Goal: Information Seeking & Learning: Learn about a topic

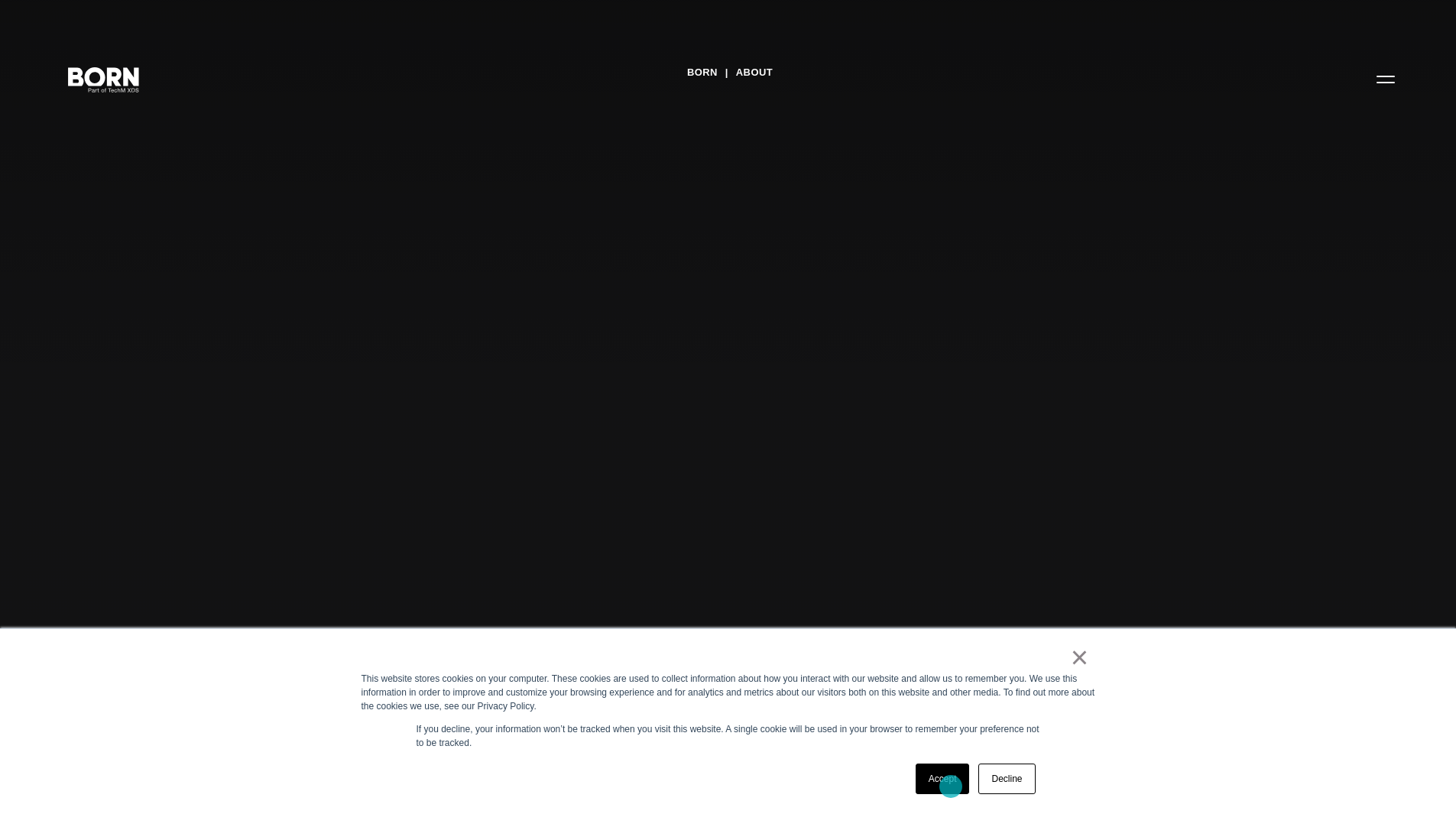
click at [951, 786] on link "Accept" at bounding box center [942, 779] width 55 height 31
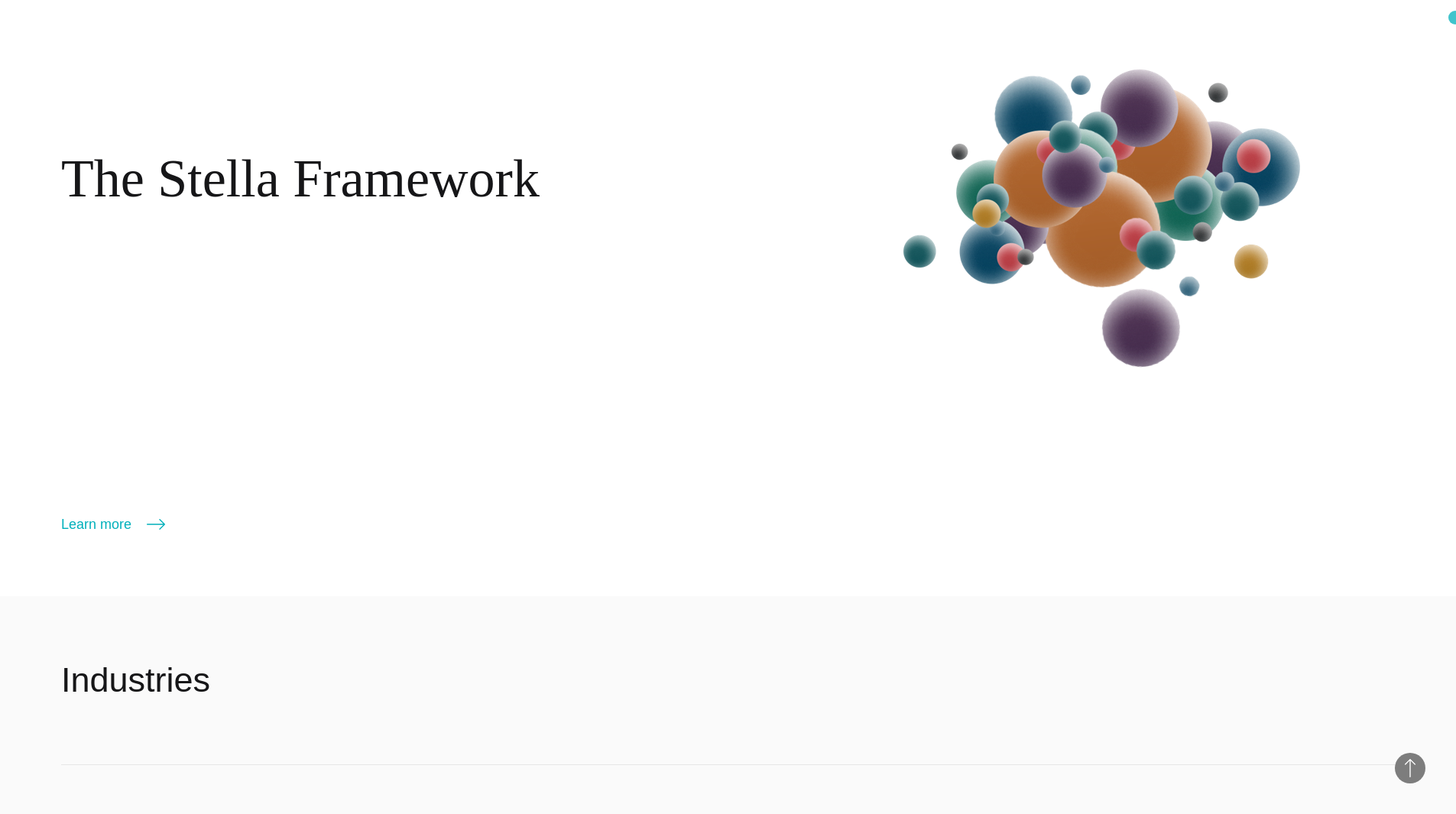
scroll to position [2647, 0]
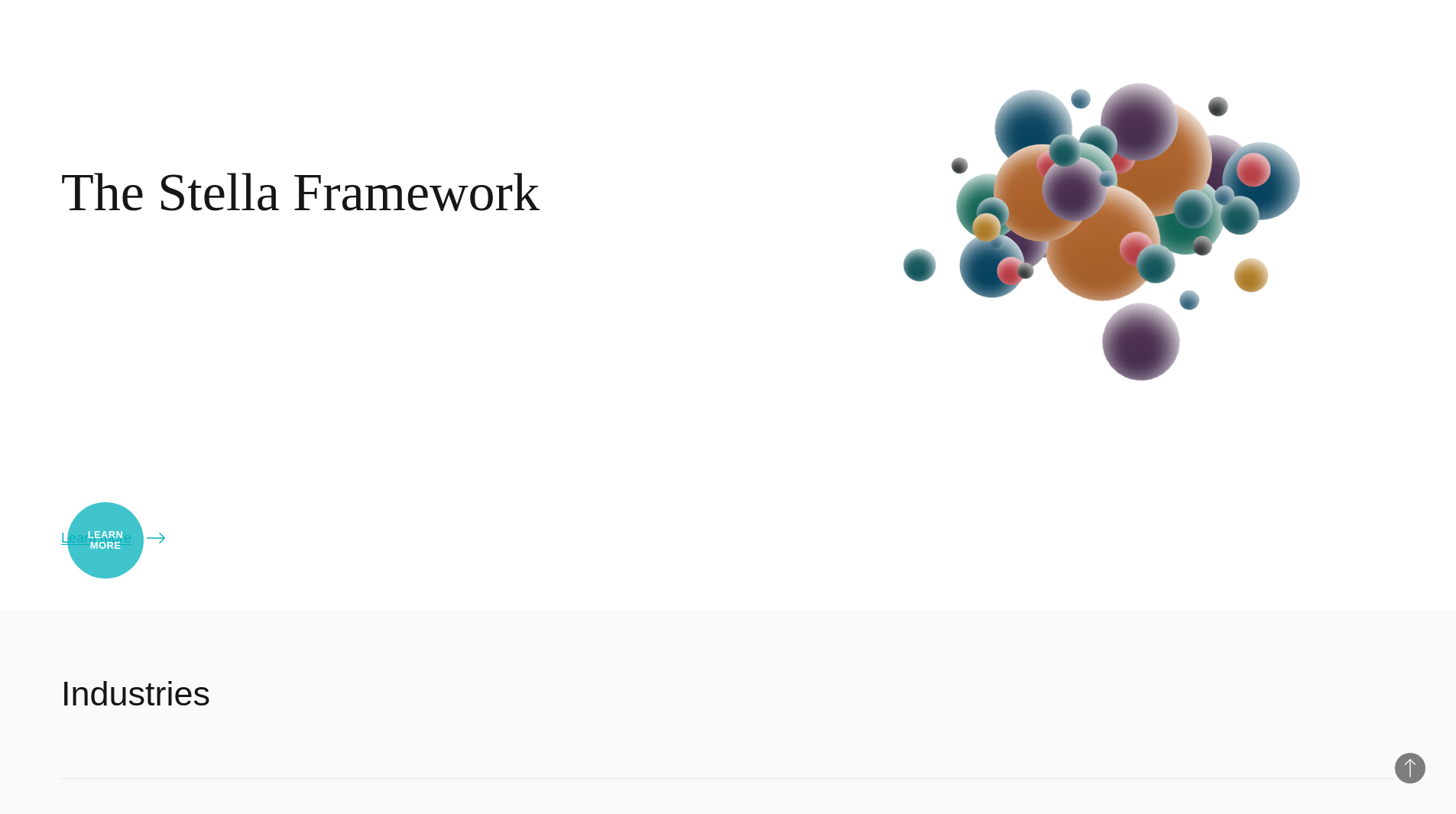
click at [104, 541] on link "Learn more" at bounding box center [113, 538] width 104 height 21
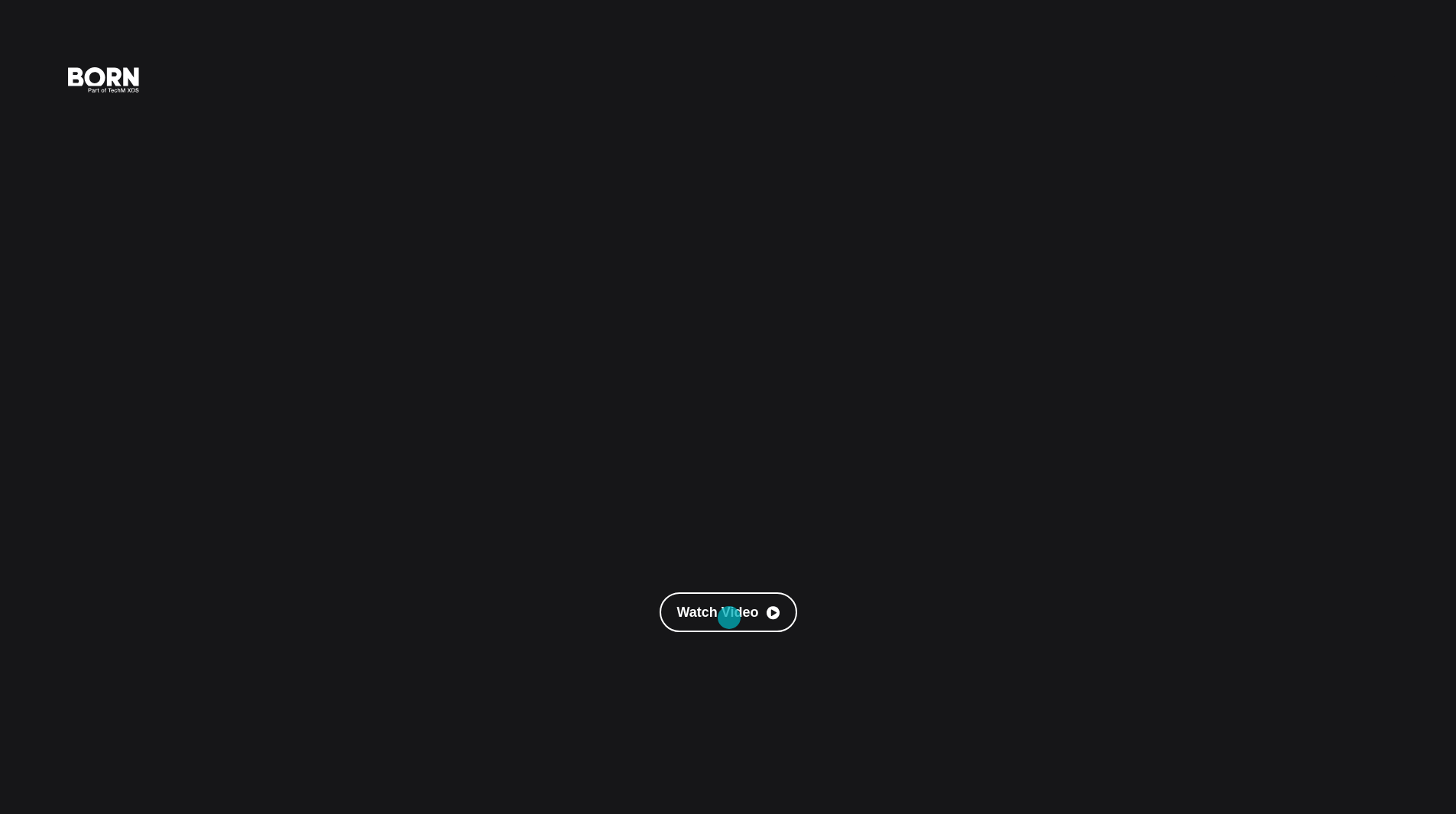
click at [729, 618] on link "Watch Video" at bounding box center [728, 612] width 138 height 40
